Goal: Information Seeking & Learning: Check status

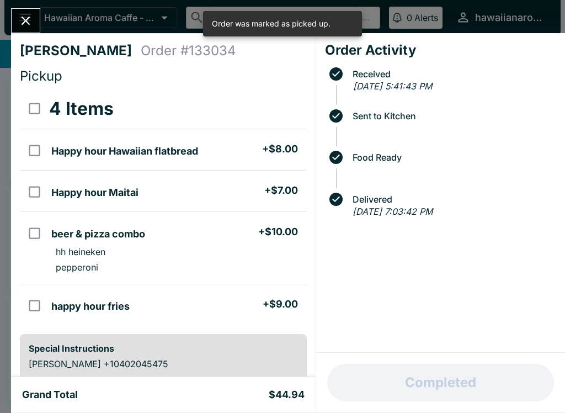
scroll to position [172, 0]
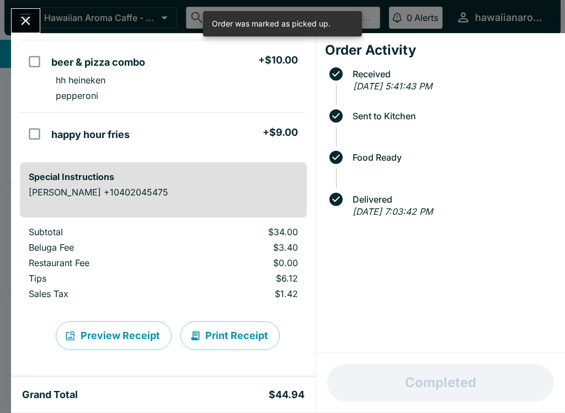
click at [26, 27] on icon "Close" at bounding box center [25, 20] width 15 height 15
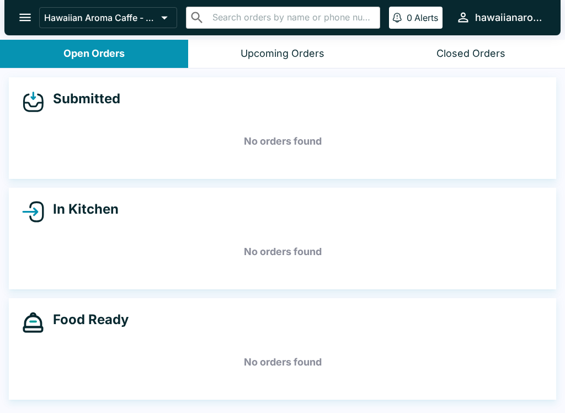
click at [25, 7] on button "open drawer" at bounding box center [25, 17] width 28 height 28
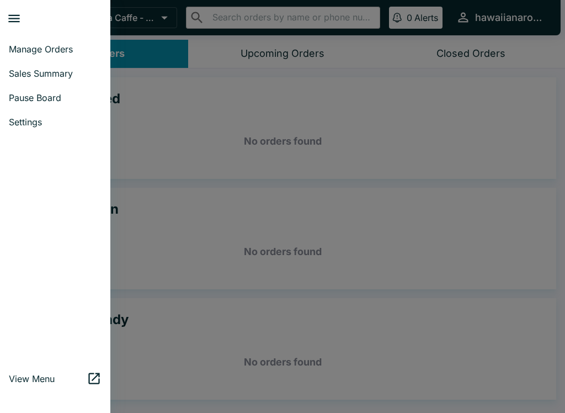
click at [34, 75] on span "Sales Summary" at bounding box center [55, 73] width 93 height 11
select select "03:00"
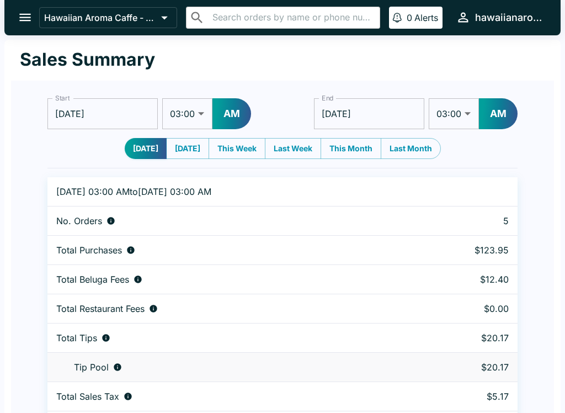
click at [200, 111] on select "01:00 01:30 02:00 02:30 03:00 03:30 04:00 04:30 05:00 05:30 06:00 06:30 07:00 0…" at bounding box center [187, 113] width 50 height 31
click at [236, 119] on button "AM" at bounding box center [232, 113] width 39 height 31
click at [194, 117] on select "01:00 01:30 02:00 02:30 03:00 03:30 04:00 04:30 05:00 05:30 06:00 06:30 07:00 0…" at bounding box center [187, 113] width 50 height 31
click at [235, 112] on button "PM" at bounding box center [232, 113] width 38 height 31
click at [191, 114] on select "01:00 01:30 02:00 02:30 03:00 03:30 04:00 04:30 05:00 05:30 06:00 06:30 07:00 0…" at bounding box center [187, 113] width 50 height 31
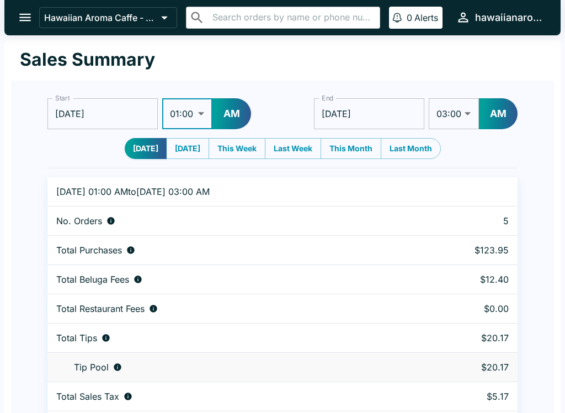
select select "12:00"
click at [395, 103] on input "[DATE]" at bounding box center [369, 113] width 110 height 31
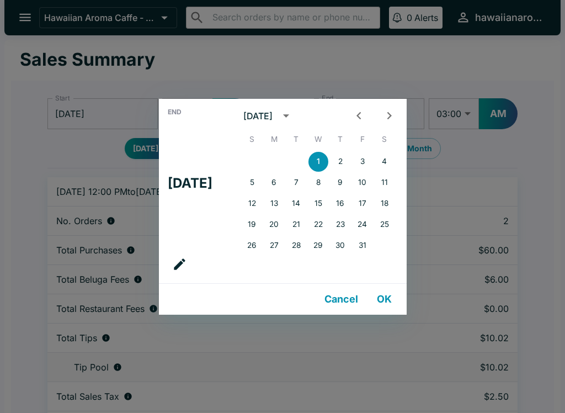
click at [367, 112] on icon "Previous month" at bounding box center [359, 115] width 15 height 15
click at [303, 247] on button "30" at bounding box center [297, 246] width 20 height 20
type input "[DATE]"
click at [453, 50] on div "End Tue, Sep [DATE] S M T W T F S 1 2 3 4 5 6 7 8 9 10 11 12 13 14 15 16 17 18 …" at bounding box center [282, 206] width 565 height 413
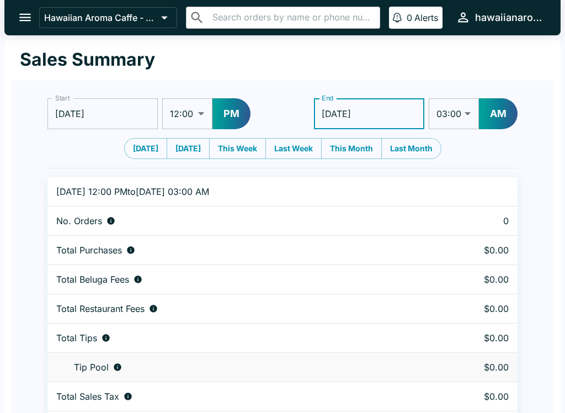
click at [504, 104] on button "AM" at bounding box center [498, 113] width 39 height 31
click at [467, 121] on select "01:00 01:30 02:00 02:30 03:00 03:30 04:00 04:30 05:00 05:30 06:00 06:30 07:00 0…" at bounding box center [455, 113] width 50 height 31
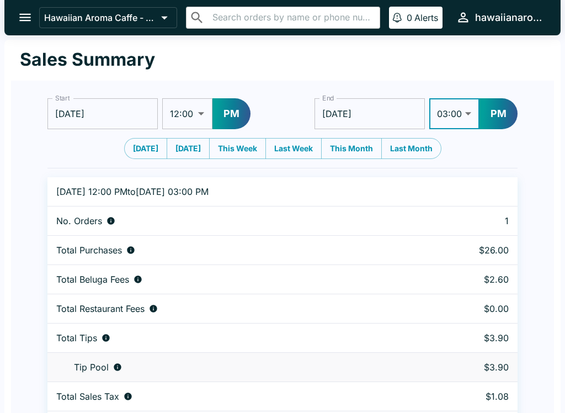
select select "08:00"
